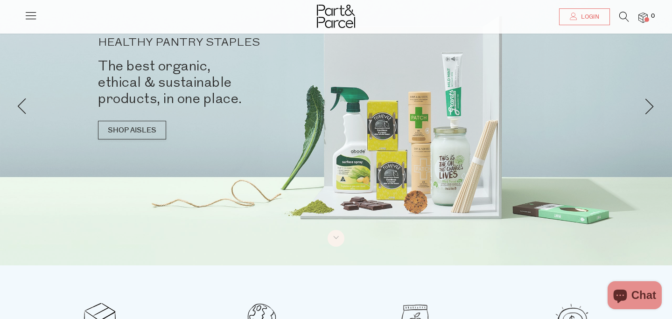
scroll to position [52, 0]
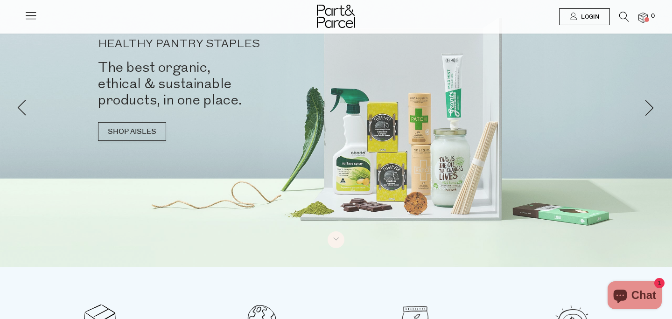
click at [590, 14] on span "Login" at bounding box center [588, 17] width 21 height 8
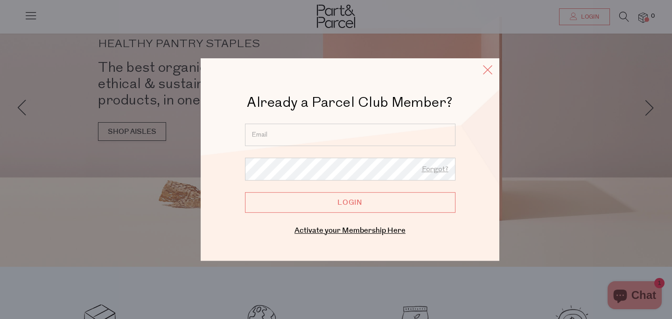
click at [487, 69] on icon at bounding box center [487, 70] width 14 height 14
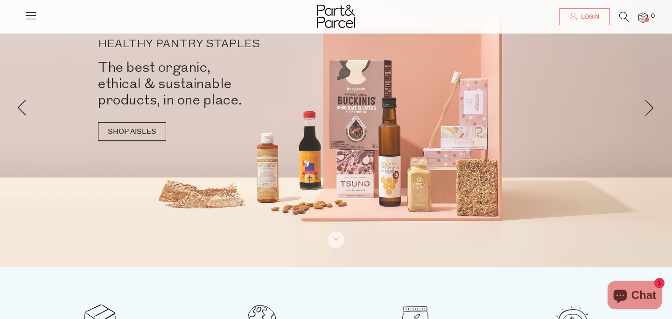
click at [647, 14] on img at bounding box center [642, 18] width 9 height 11
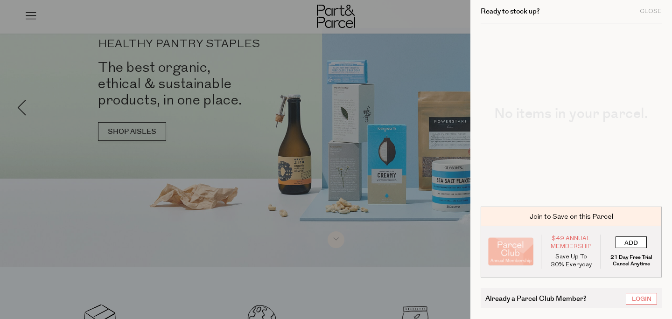
click at [632, 241] on input "ADD" at bounding box center [630, 242] width 31 height 12
type input "ADDED"
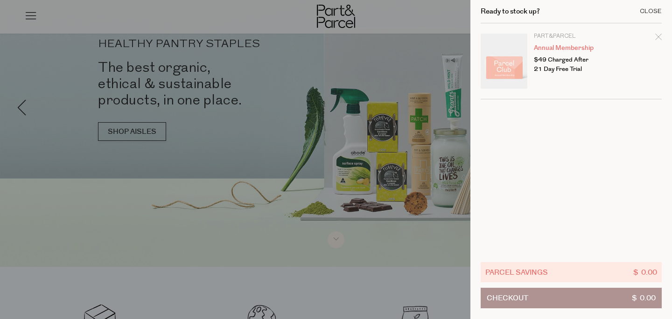
click at [651, 12] on div "Close" at bounding box center [650, 11] width 22 height 6
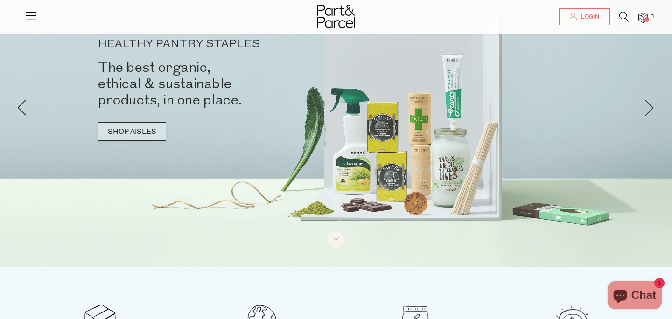
click at [121, 132] on link "SHOP AISLES" at bounding box center [132, 131] width 68 height 19
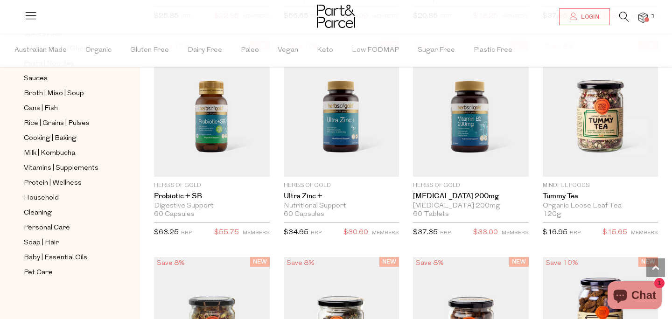
scroll to position [1188, 0]
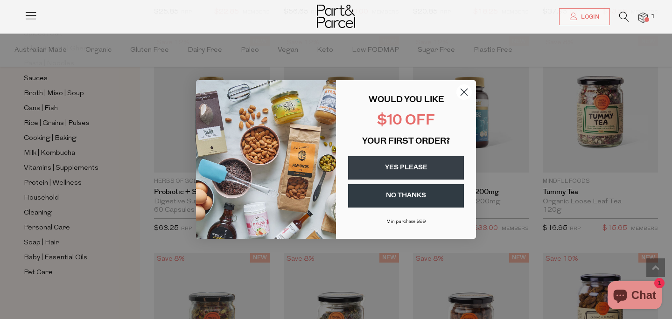
click at [463, 91] on circle "Close dialog" at bounding box center [463, 91] width 15 height 15
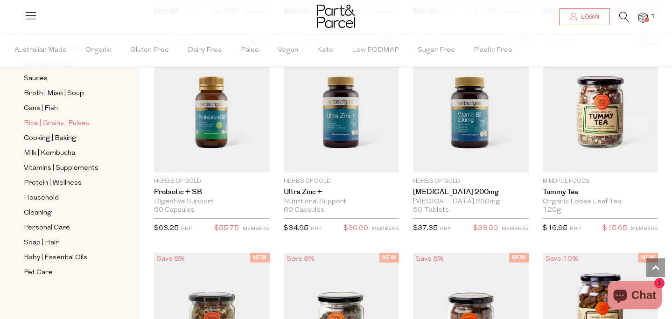
click at [64, 124] on span "Rice | Grains | Pulses" at bounding box center [57, 123] width 66 height 11
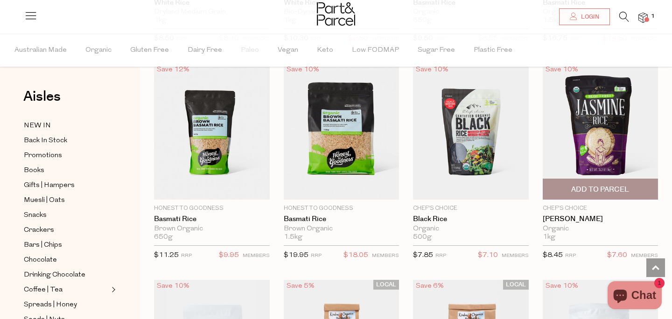
scroll to position [755, 0]
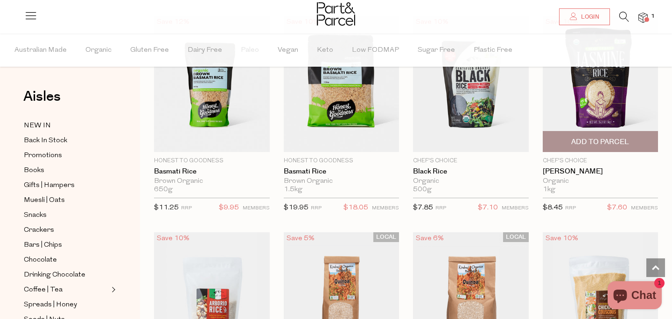
click at [610, 133] on span "Add To Parcel" at bounding box center [600, 142] width 110 height 20
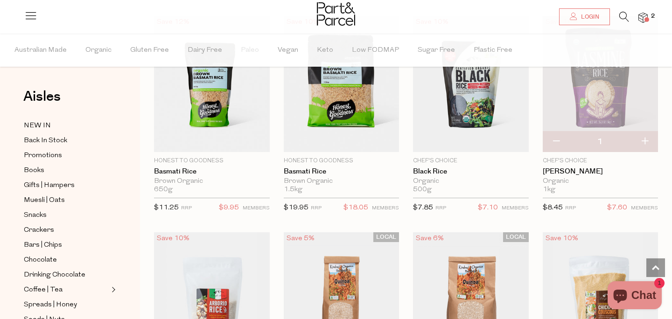
click at [650, 139] on button "button" at bounding box center [644, 142] width 27 height 21
type input "2"
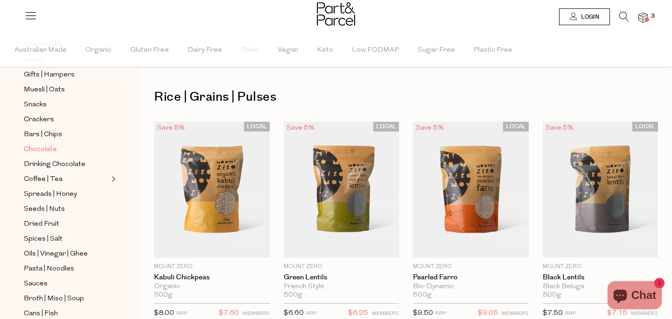
scroll to position [117, 0]
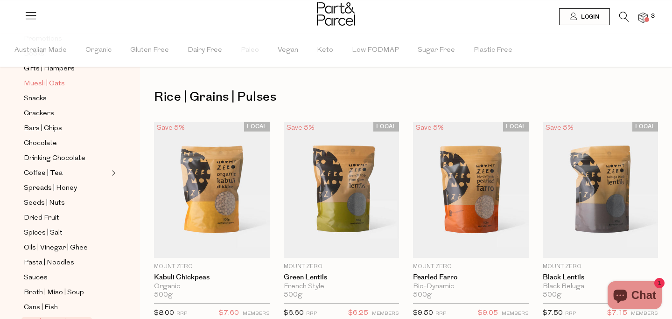
click at [50, 80] on span "Muesli | Oats" at bounding box center [44, 83] width 41 height 11
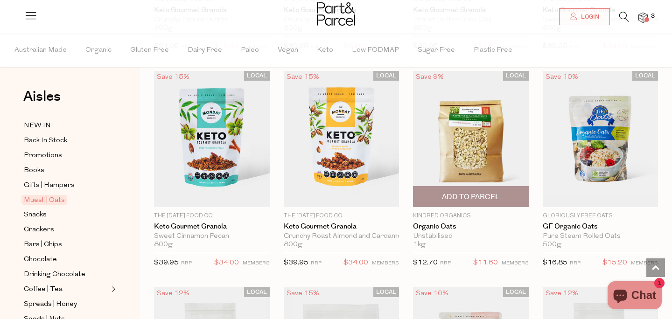
scroll to position [1999, 0]
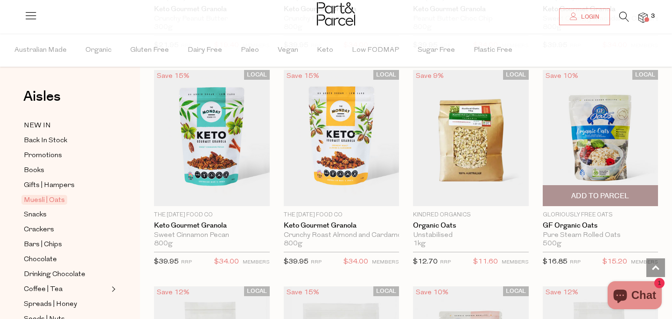
click at [576, 163] on img at bounding box center [600, 138] width 116 height 136
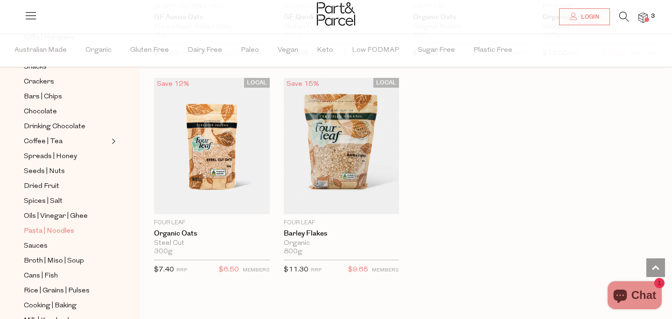
scroll to position [145, 0]
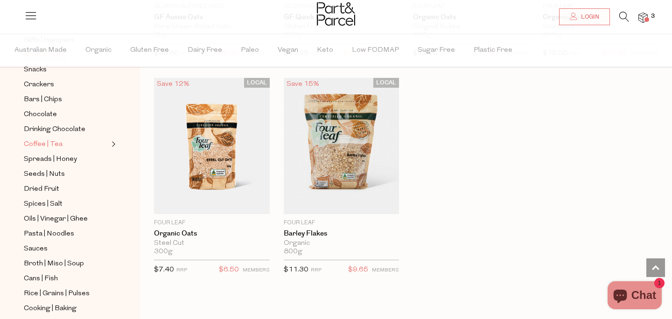
click at [54, 141] on span "Coffee | Tea" at bounding box center [43, 144] width 39 height 11
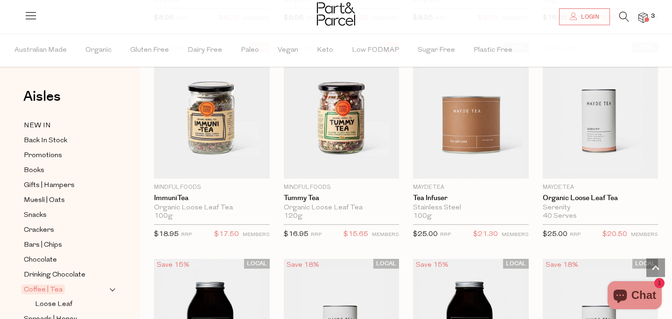
scroll to position [1813, 0]
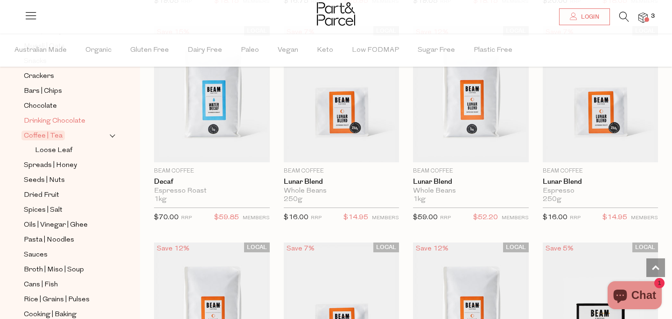
scroll to position [155, 0]
click at [63, 161] on span "Spreads | Honey" at bounding box center [50, 164] width 53 height 11
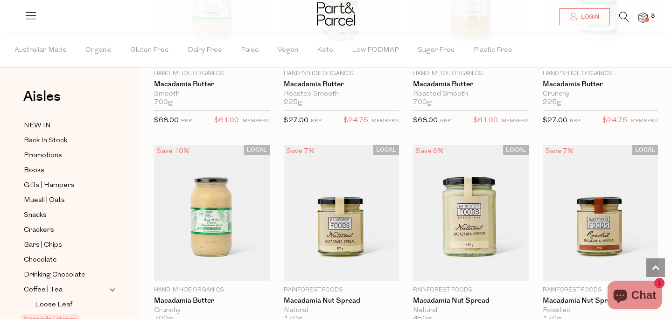
scroll to position [1299, 0]
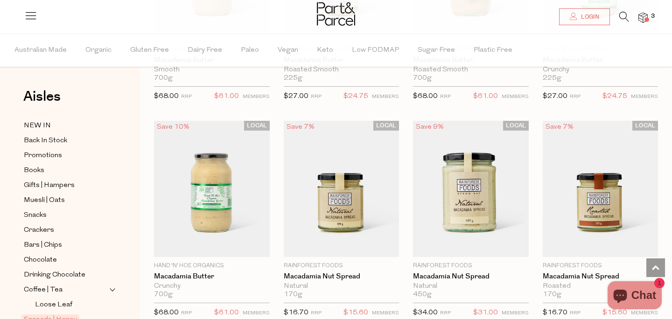
click at [623, 15] on icon at bounding box center [624, 17] width 10 height 10
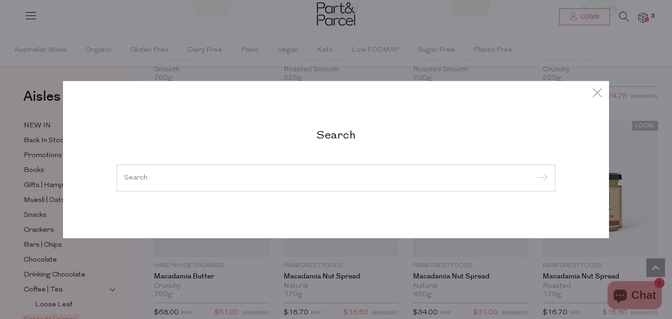
type input "p"
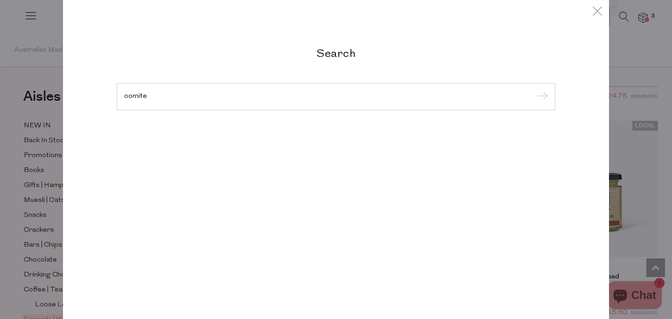
type input "oomite"
click at [534, 90] on input "submit" at bounding box center [541, 97] width 14 height 14
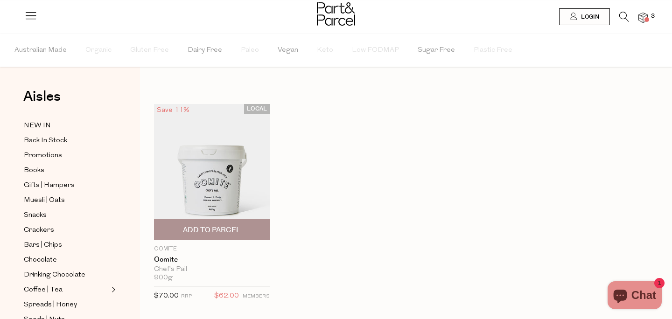
click at [245, 180] on img at bounding box center [212, 172] width 116 height 136
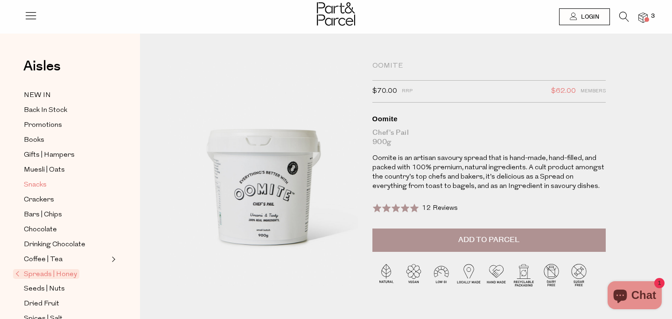
click at [39, 182] on span "Snacks" at bounding box center [35, 185] width 23 height 11
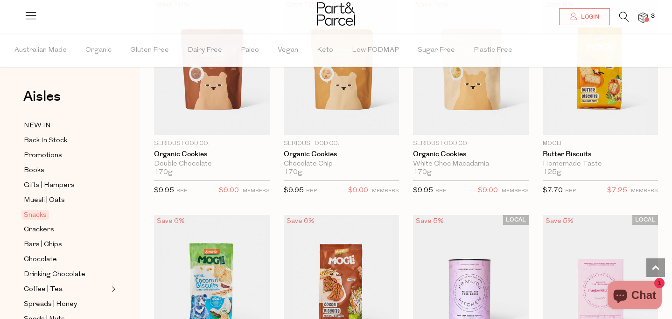
scroll to position [1922, 0]
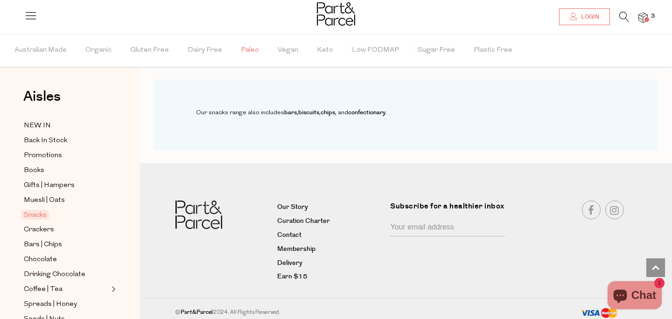
click at [248, 52] on span "Paleo" at bounding box center [250, 50] width 18 height 33
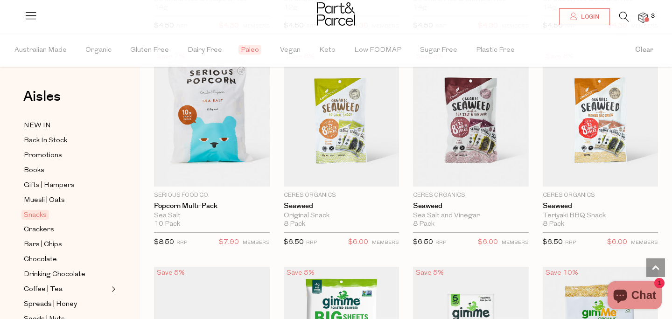
scroll to position [1369, 0]
click at [104, 56] on span "Organic" at bounding box center [98, 50] width 26 height 33
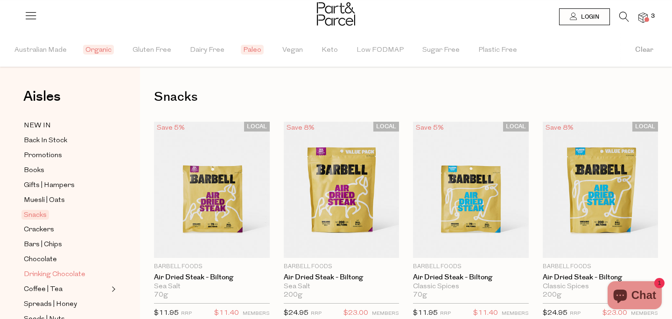
click at [46, 273] on span "Drinking Chocolate" at bounding box center [55, 274] width 62 height 11
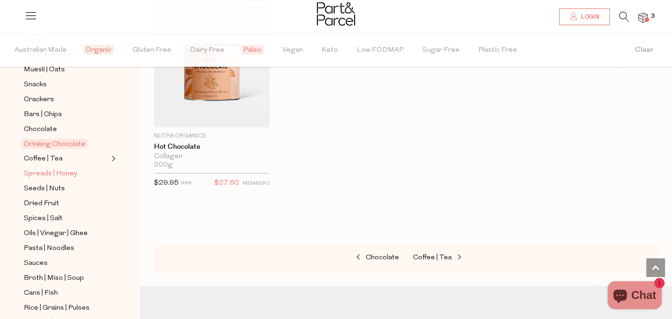
scroll to position [132, 0]
click at [34, 261] on span "Sauces" at bounding box center [36, 262] width 24 height 11
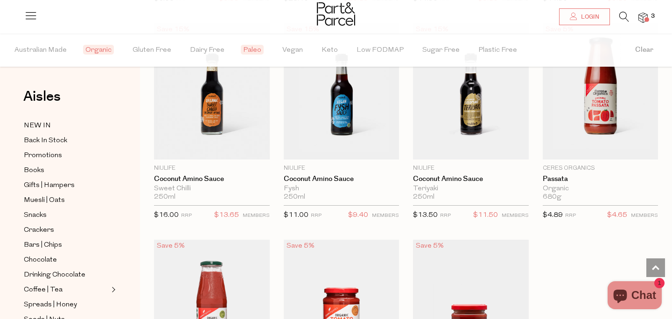
scroll to position [975, 0]
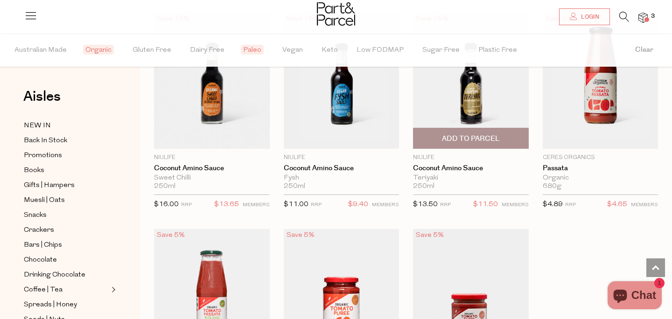
click at [473, 139] on span "Add To Parcel" at bounding box center [471, 139] width 58 height 10
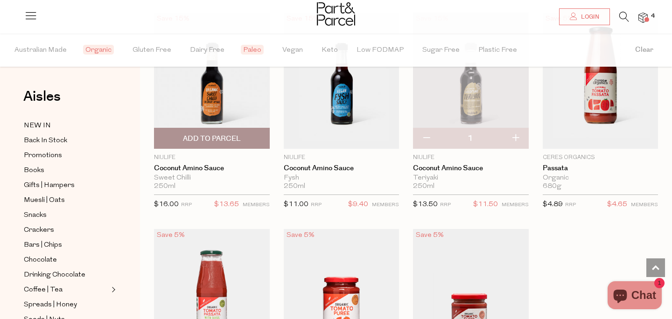
click at [203, 138] on span "Add To Parcel" at bounding box center [212, 139] width 58 height 10
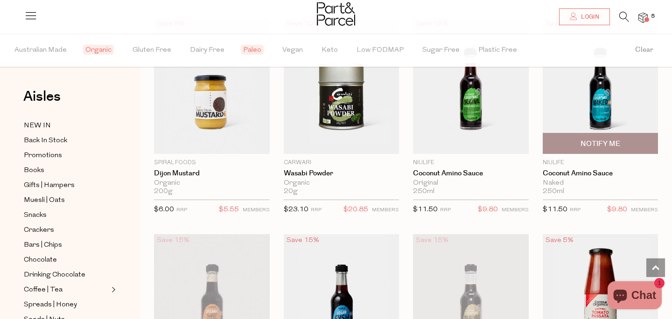
scroll to position [755, 0]
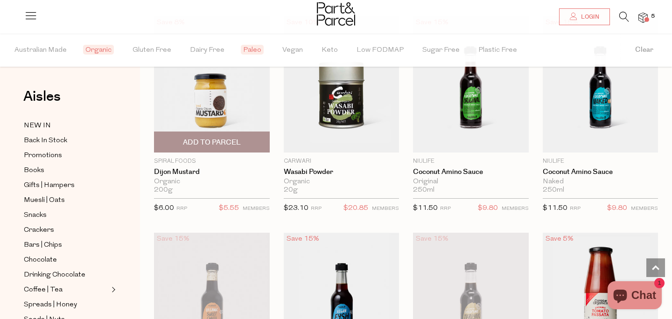
click at [222, 140] on span "Add To Parcel" at bounding box center [212, 143] width 58 height 10
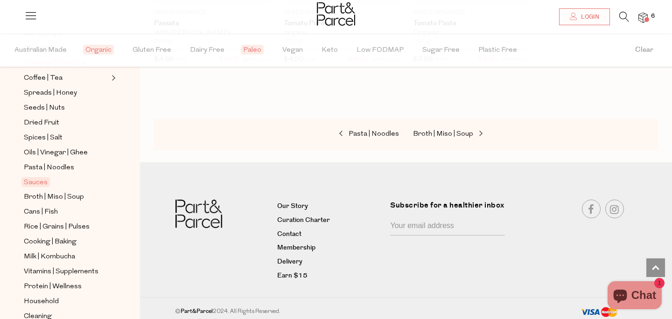
scroll to position [219, 0]
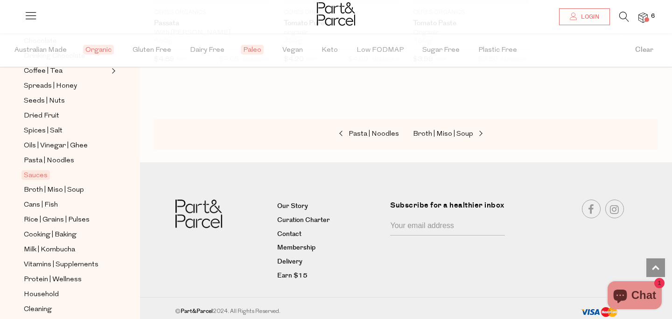
click at [43, 228] on ul "NEW IN Back In Stock Promotions Books Gifts | Hampers Muesli | Oats Snacks Crac…" at bounding box center [70, 138] width 100 height 474
click at [43, 232] on span "Cooking | Baking" at bounding box center [50, 234] width 53 height 11
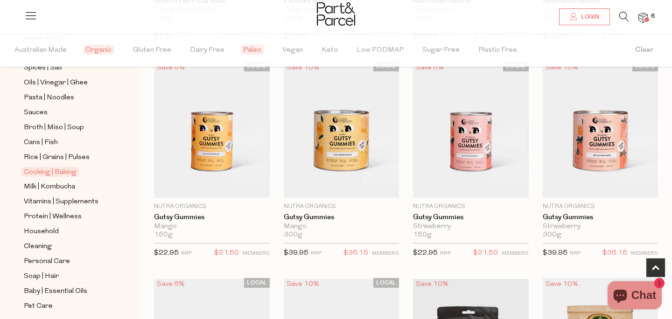
scroll to position [315, 0]
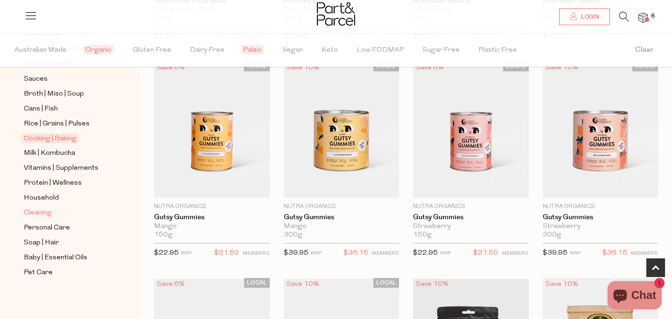
click at [49, 213] on span "Cleaning" at bounding box center [38, 213] width 28 height 11
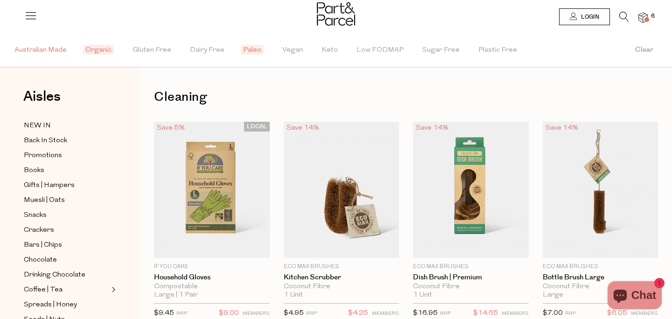
click at [30, 44] on span "Australian Made" at bounding box center [40, 50] width 52 height 33
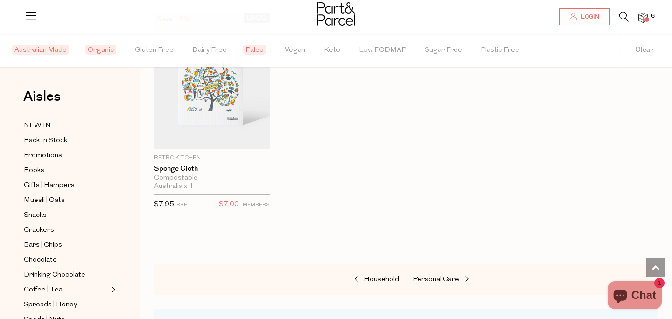
scroll to position [548, 0]
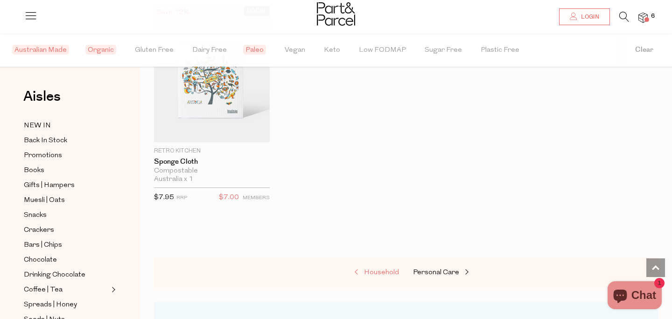
click at [359, 271] on span at bounding box center [357, 272] width 13 height 7
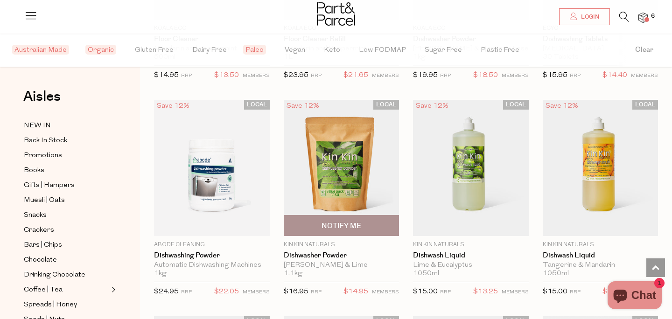
scroll to position [893, 0]
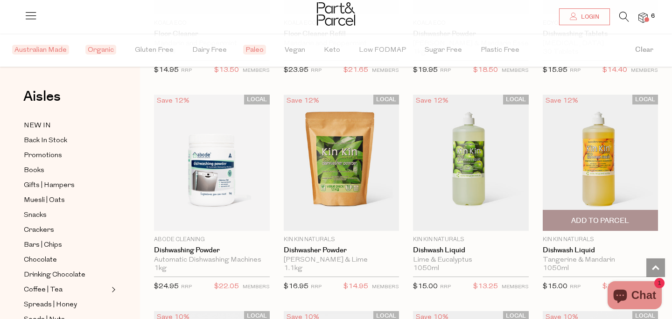
click at [578, 221] on span "Add To Parcel" at bounding box center [600, 221] width 58 height 10
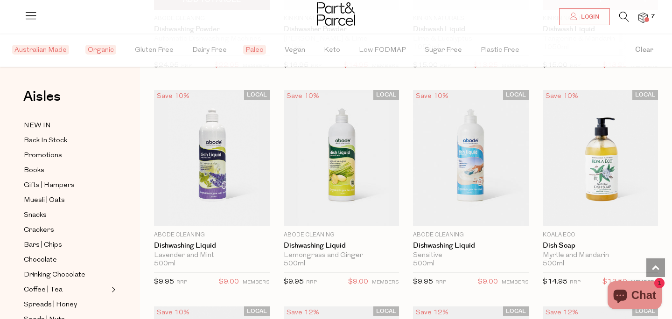
scroll to position [1112, 0]
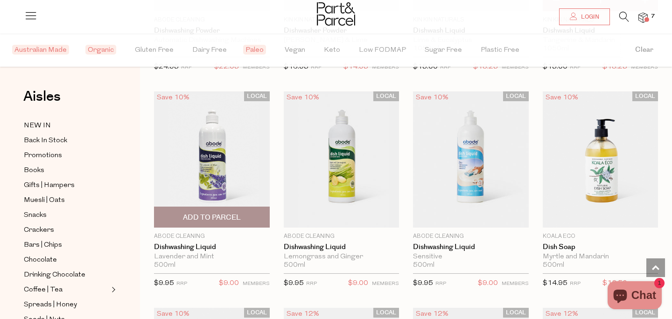
click at [219, 148] on img at bounding box center [212, 159] width 116 height 136
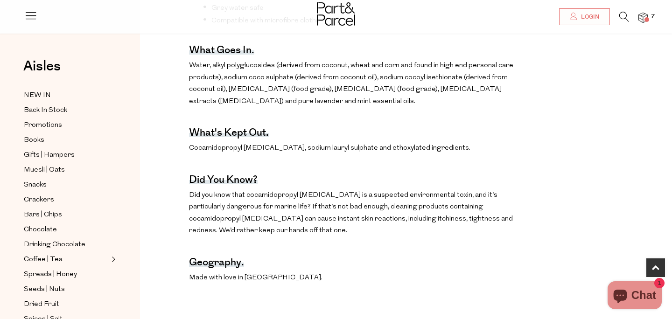
scroll to position [395, 0]
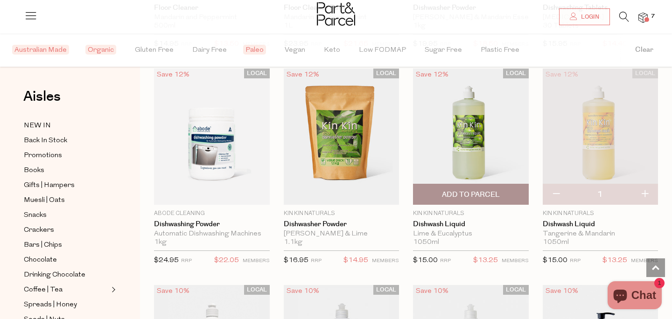
scroll to position [921, 0]
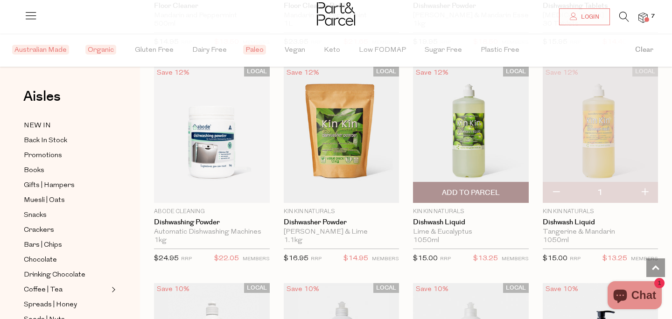
click at [473, 147] on img at bounding box center [471, 135] width 116 height 136
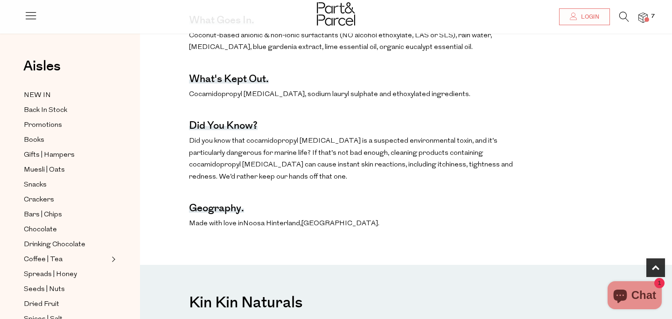
scroll to position [498, 0]
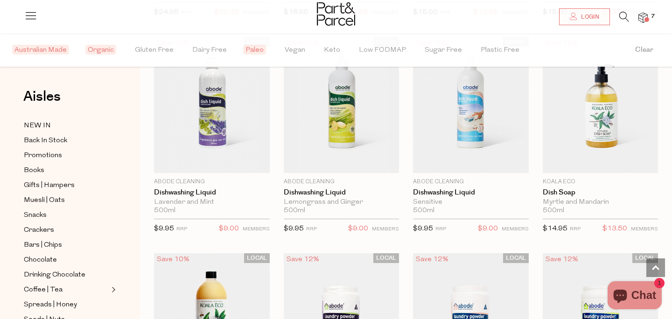
scroll to position [1168, 0]
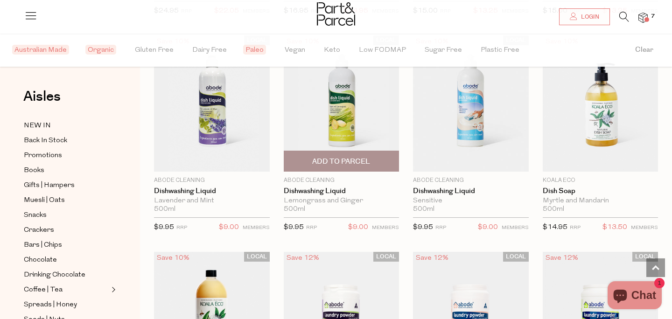
click at [333, 159] on span "Add To Parcel" at bounding box center [341, 162] width 58 height 10
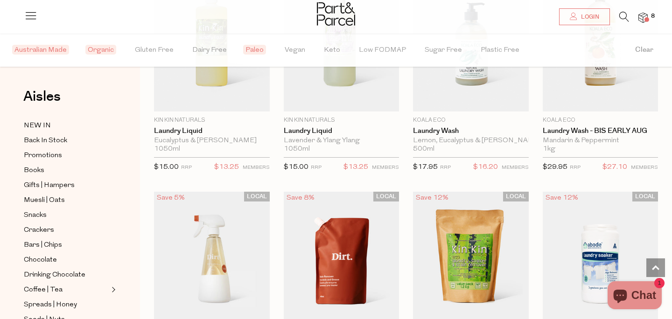
scroll to position [1684, 0]
